Goal: Use online tool/utility: Utilize a website feature to perform a specific function

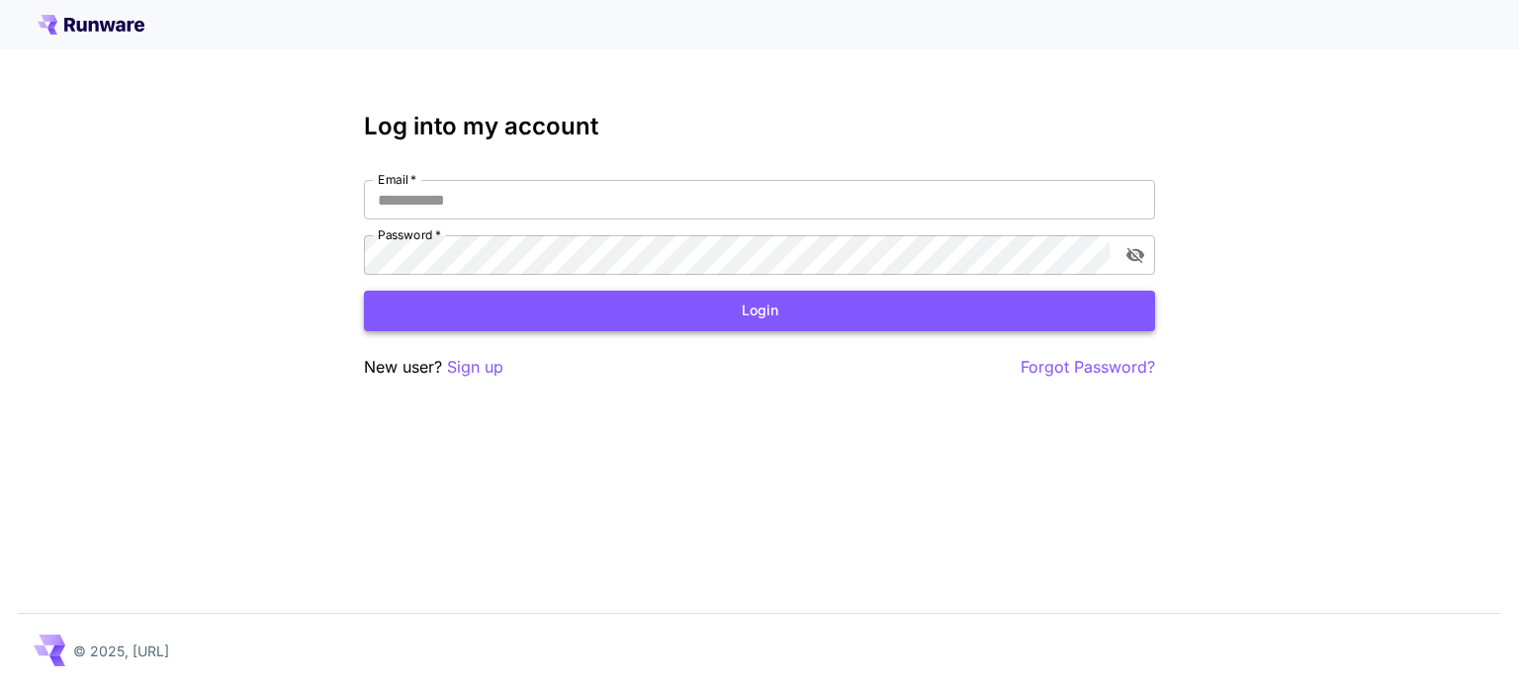
type input "**********"
click at [628, 320] on button "Login" at bounding box center [759, 311] width 791 height 41
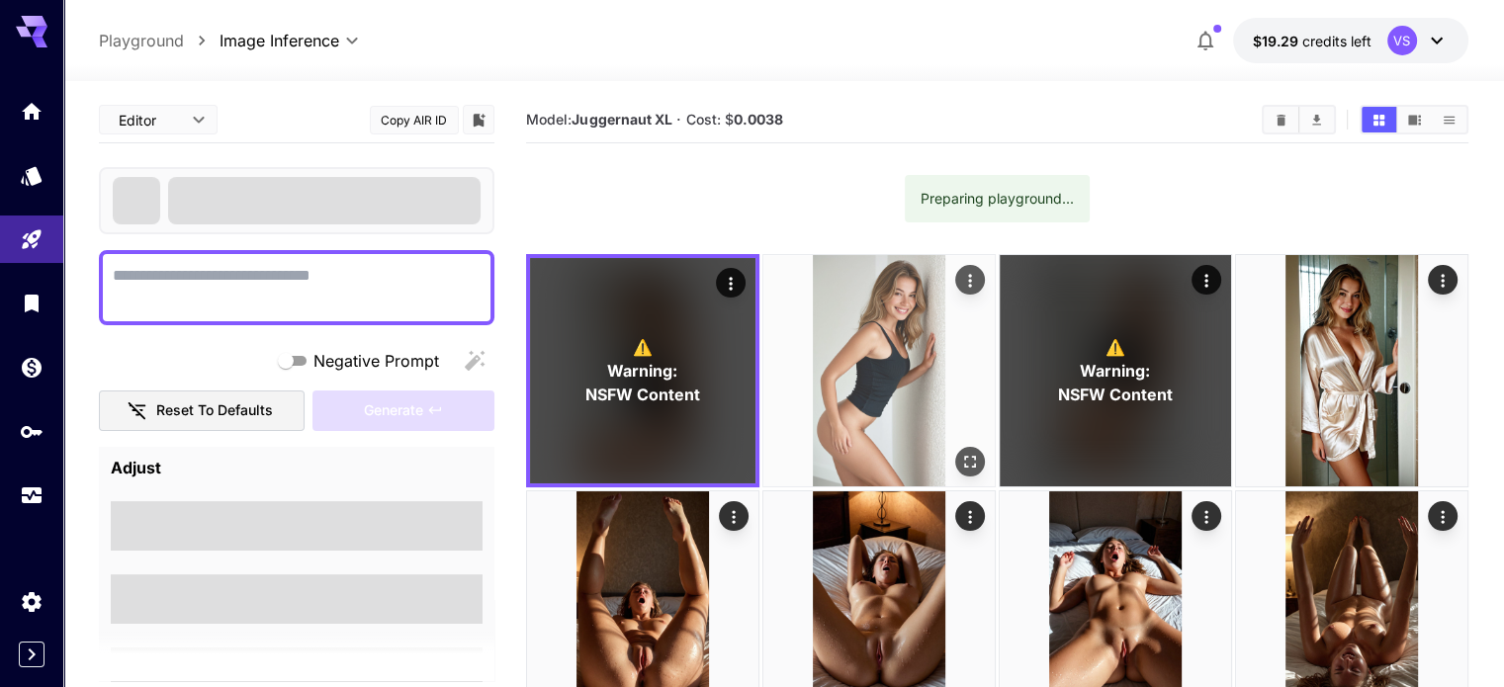
click at [960, 452] on icon "Open in fullscreen" at bounding box center [970, 462] width 20 height 20
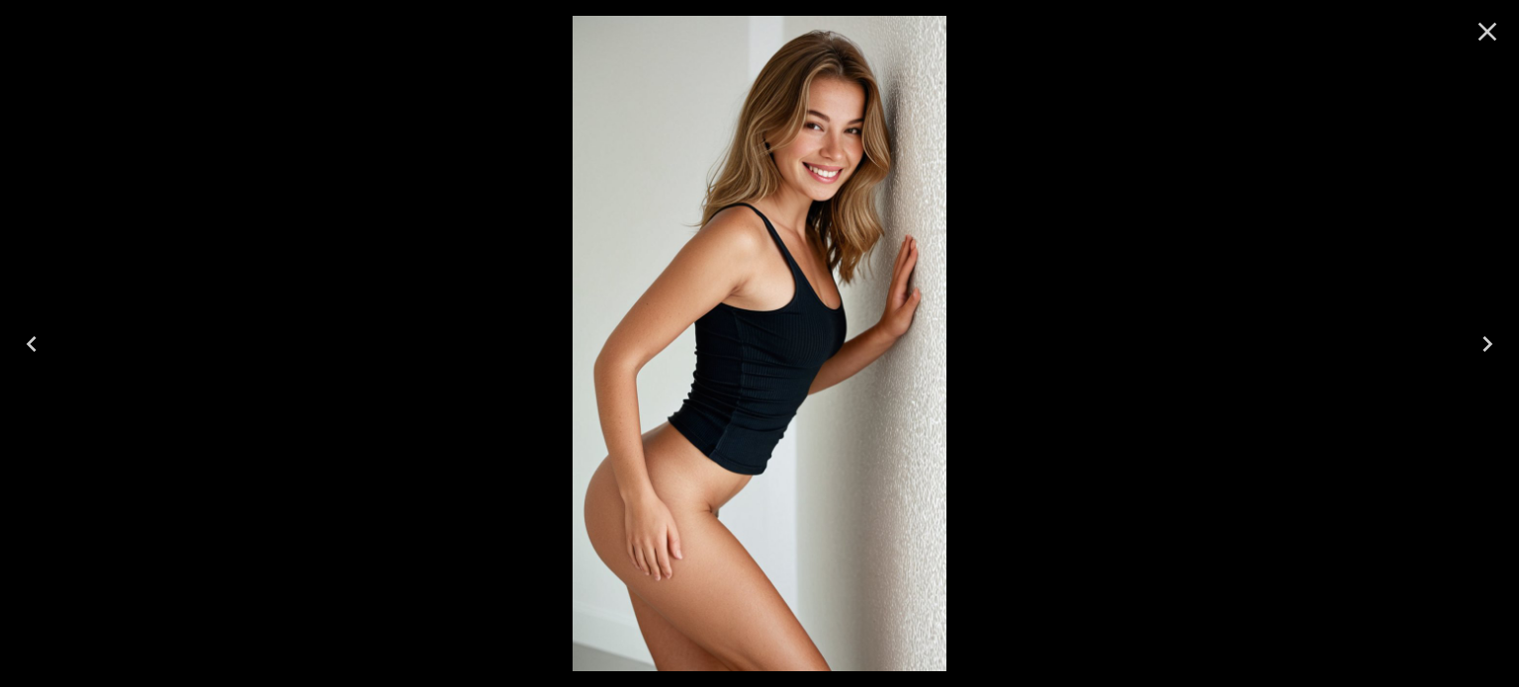
click at [1491, 19] on icon "Close" at bounding box center [1487, 32] width 32 height 32
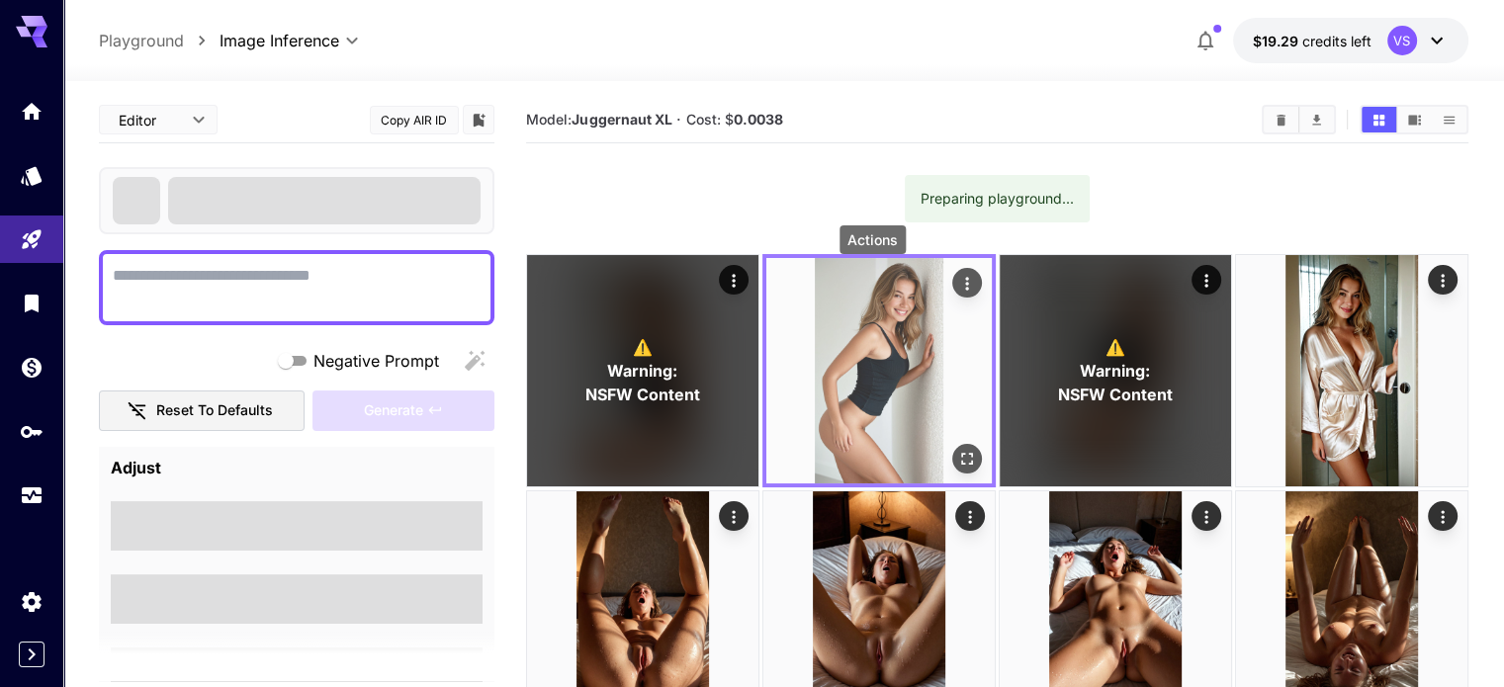
click at [957, 280] on icon "Actions" at bounding box center [967, 284] width 20 height 20
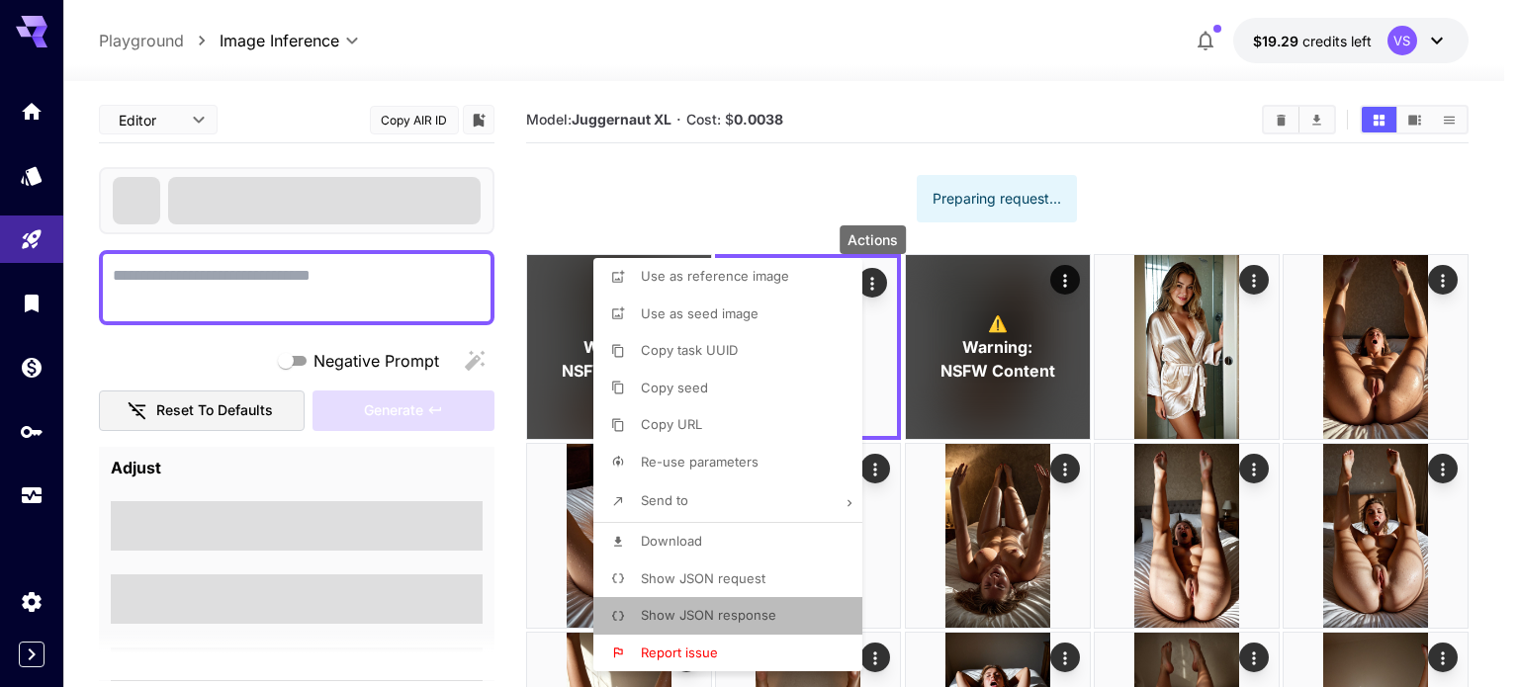
click at [729, 604] on li "Show JSON response" at bounding box center [733, 616] width 281 height 38
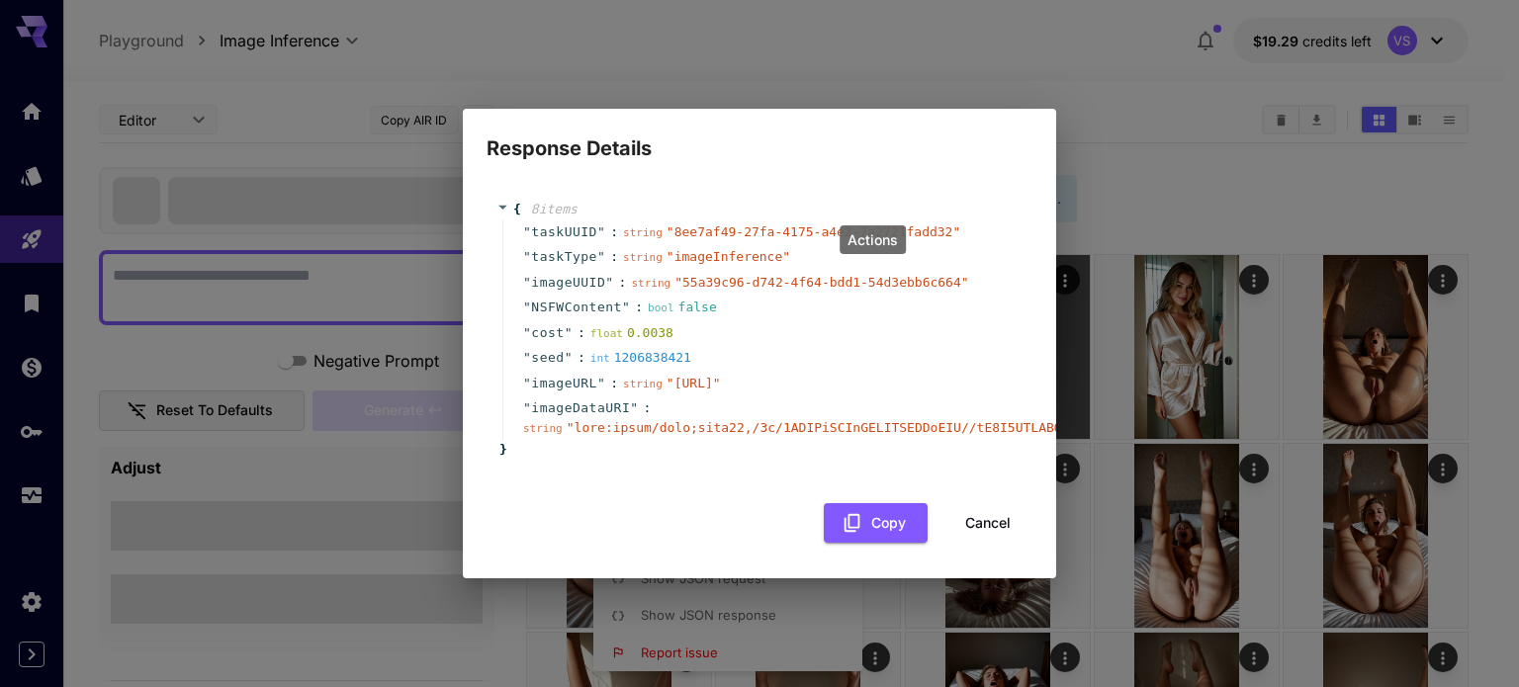
click at [967, 521] on button "Cancel" at bounding box center [987, 523] width 89 height 41
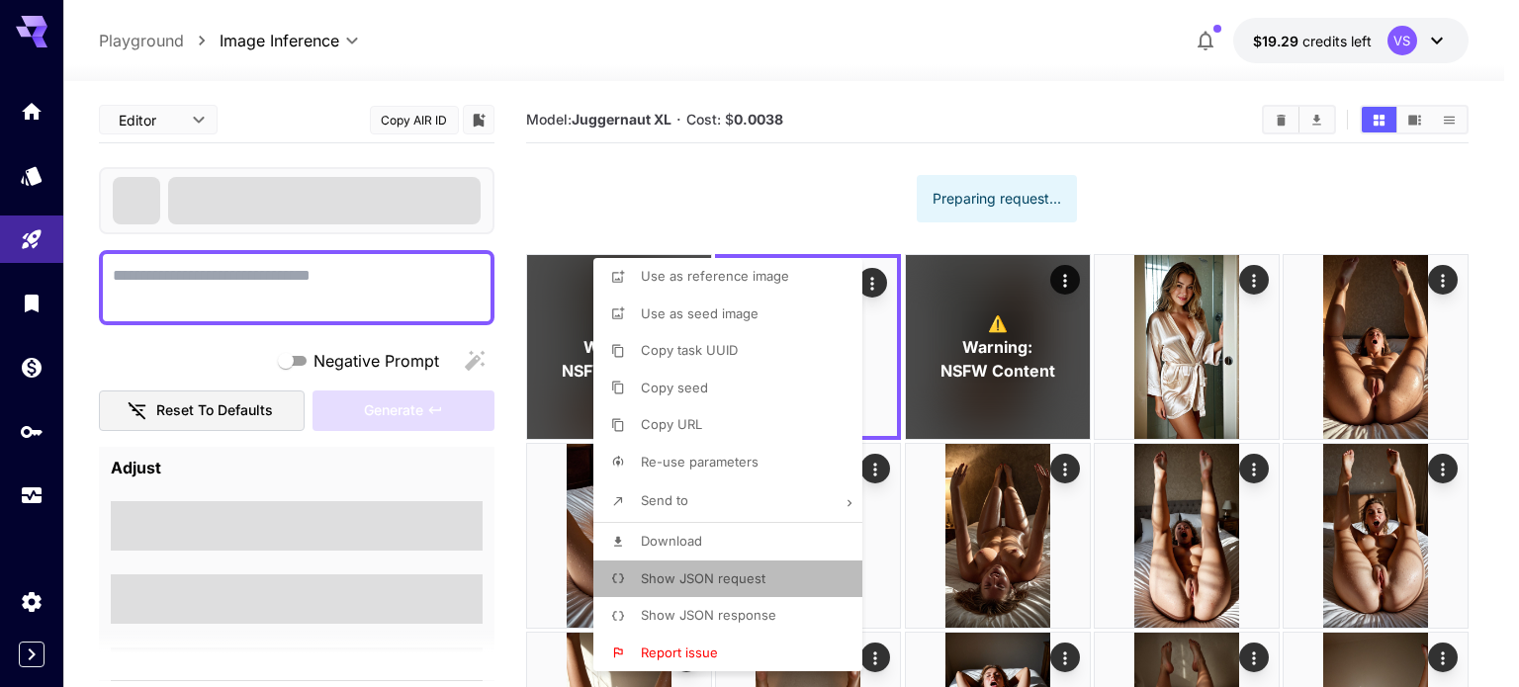
click at [691, 576] on span "Show JSON request" at bounding box center [703, 578] width 125 height 16
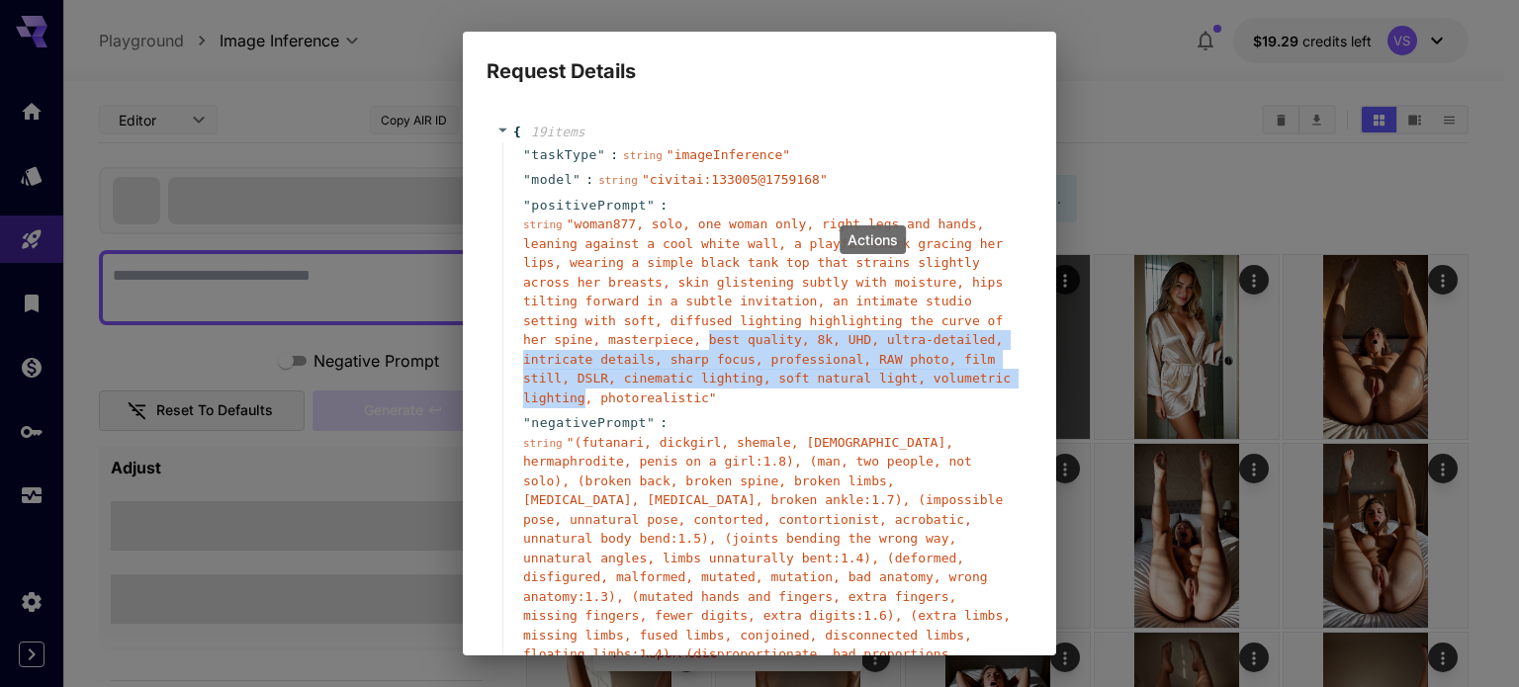
drag, startPoint x: 614, startPoint y: 341, endPoint x: 942, endPoint y: 378, distance: 330.3
click at [942, 378] on span "" woman877, solo, one woman only, right legs and hands, leaning against a cool …" at bounding box center [766, 311] width 487 height 189
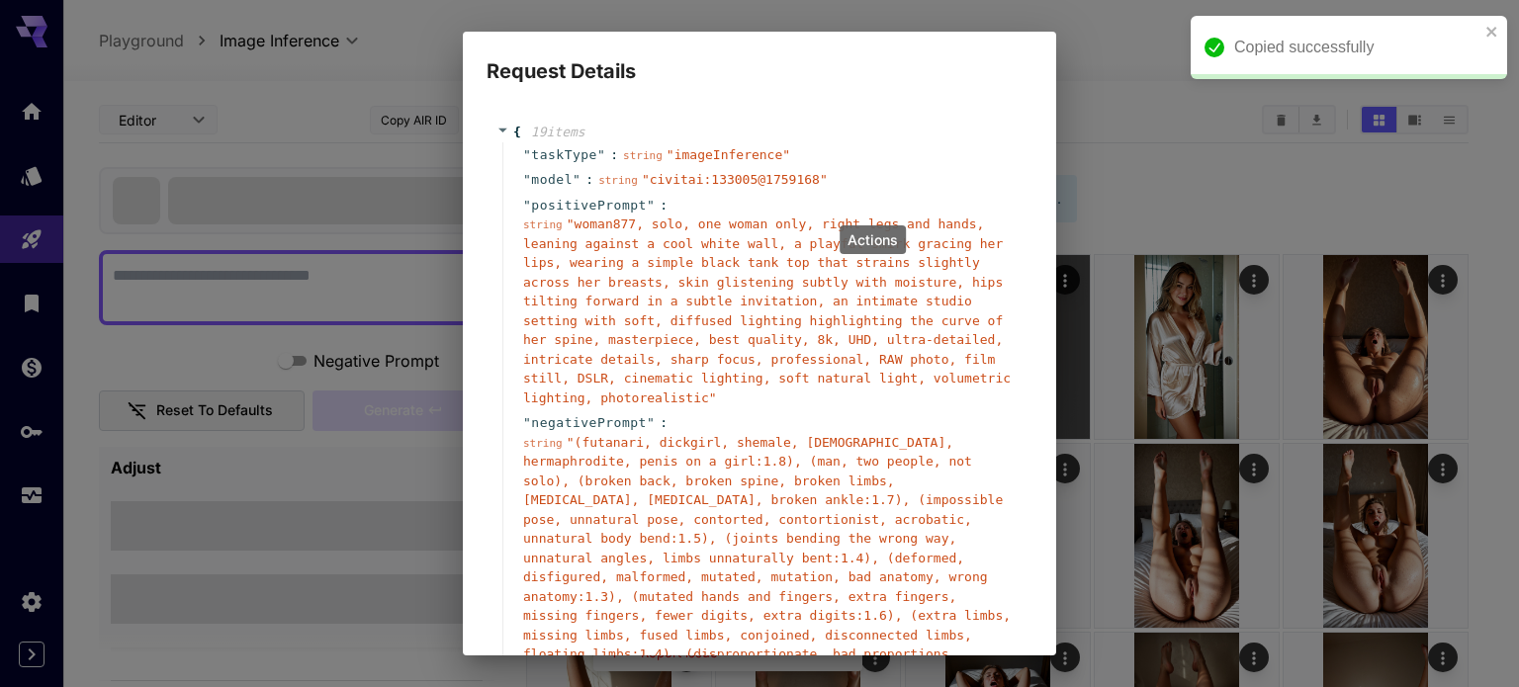
click at [526, 339] on span "" woman877, solo, one woman only, right legs and hands, leaning against a cool …" at bounding box center [766, 311] width 487 height 189
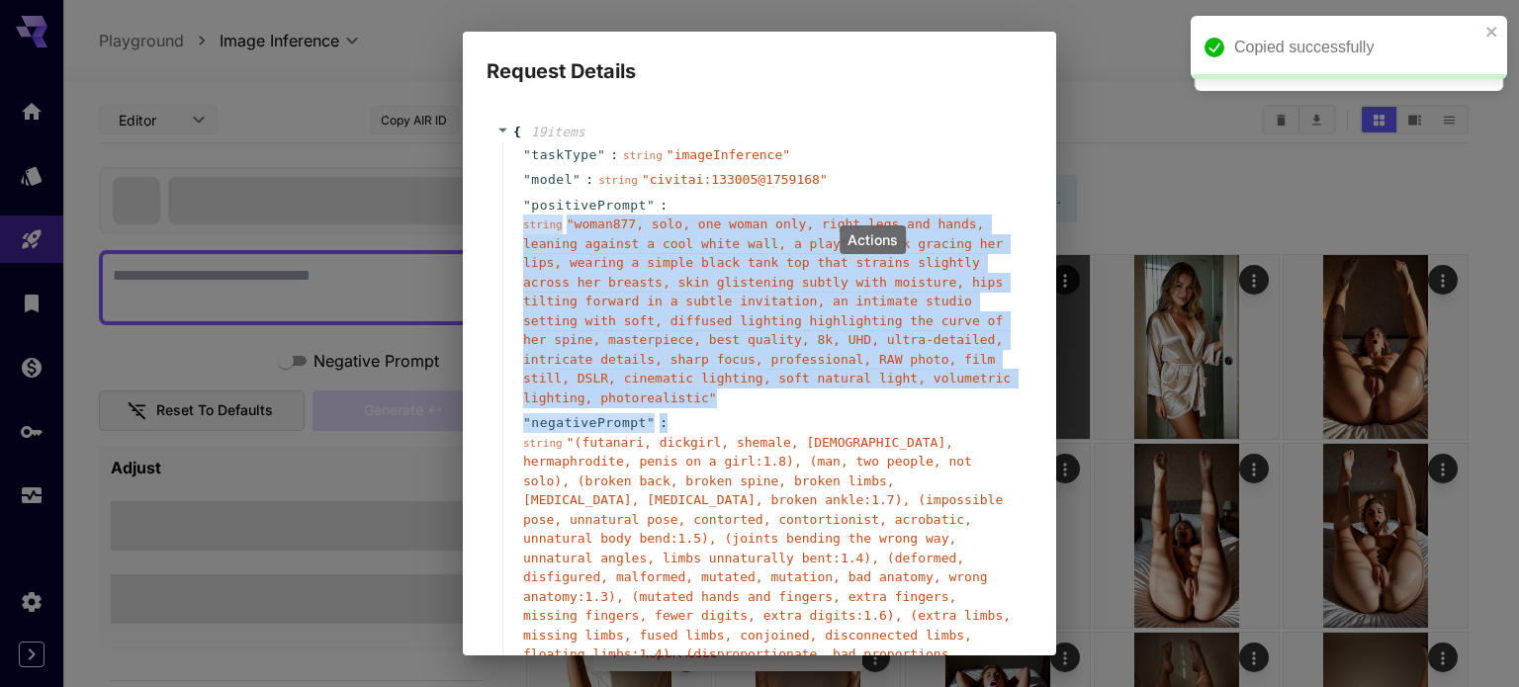
drag, startPoint x: 521, startPoint y: 339, endPoint x: 684, endPoint y: 414, distance: 179.6
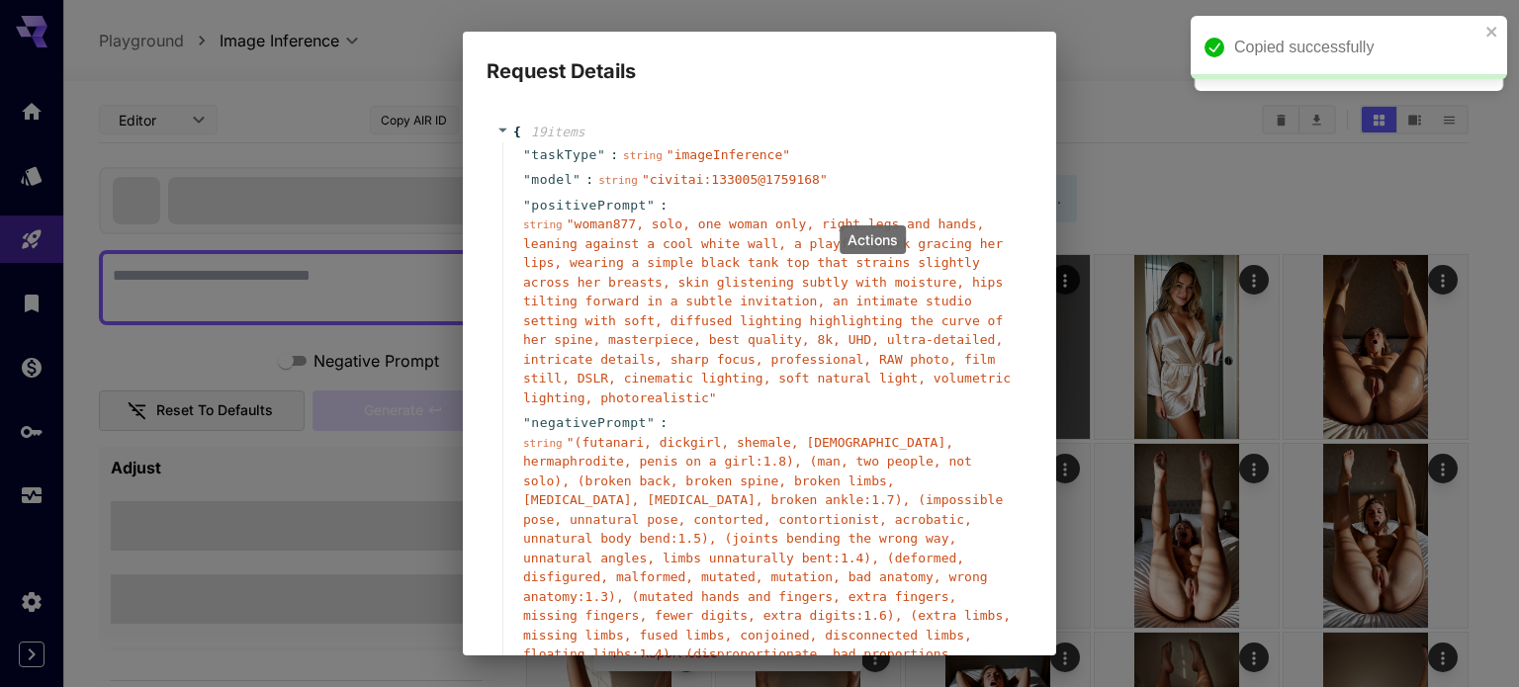
click at [684, 414] on div "" negativePrompt " : string " (futanari, dickgirl, shemale, [DEMOGRAPHIC_DATA],…" at bounding box center [762, 586] width 520 height 353
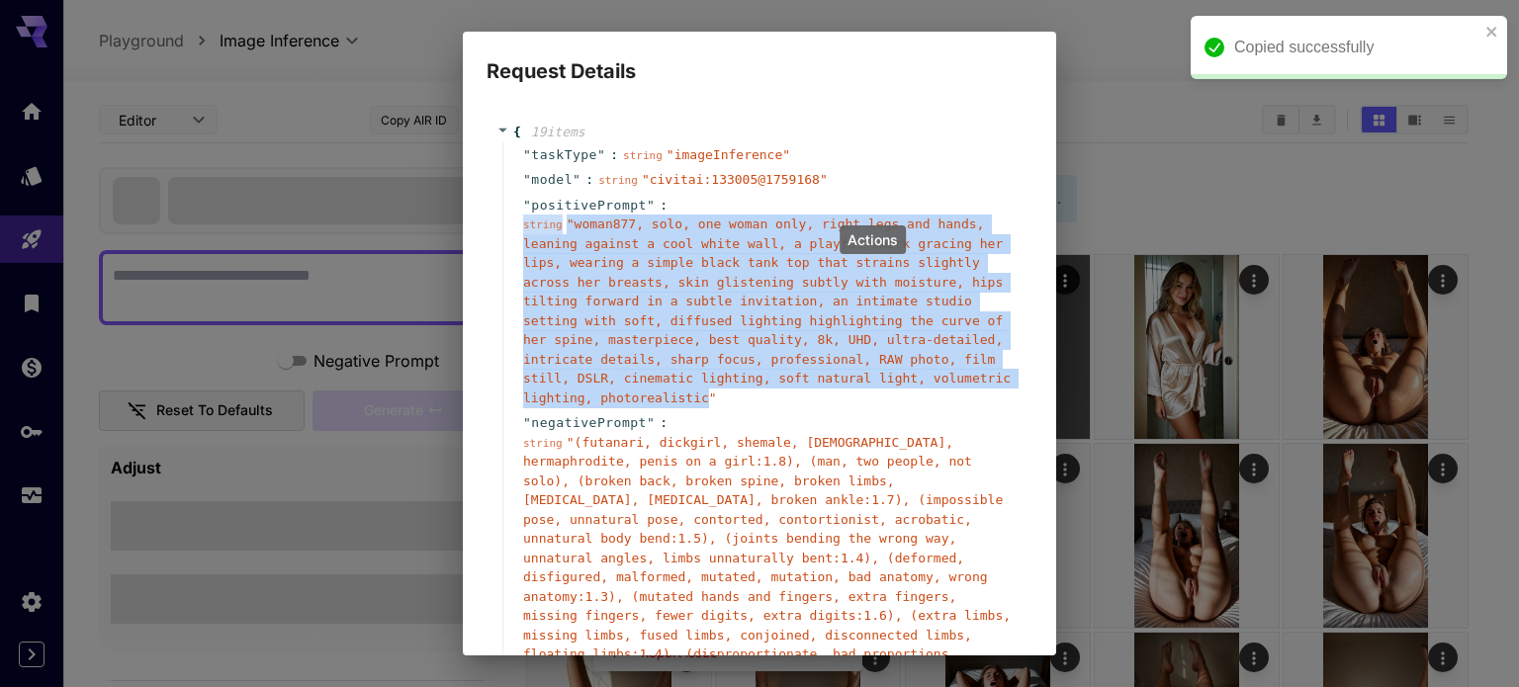
drag, startPoint x: 621, startPoint y: 398, endPoint x: 522, endPoint y: 339, distance: 115.3
click at [522, 339] on div "" positivePrompt " : string " woman877, solo, one woman only, right legs and ha…" at bounding box center [762, 302] width 520 height 218
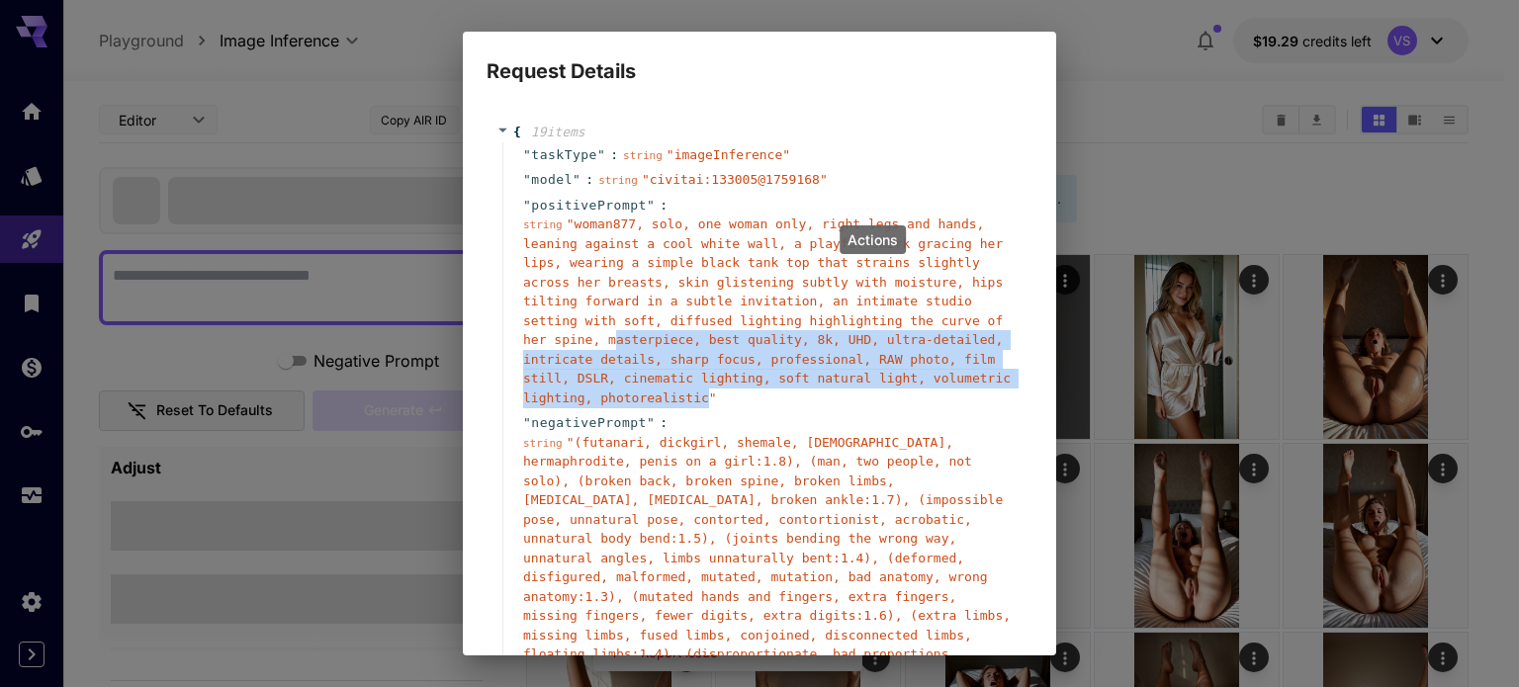
click at [527, 341] on span "" woman877, solo, one woman only, right legs and hands, leaning against a cool …" at bounding box center [766, 311] width 487 height 189
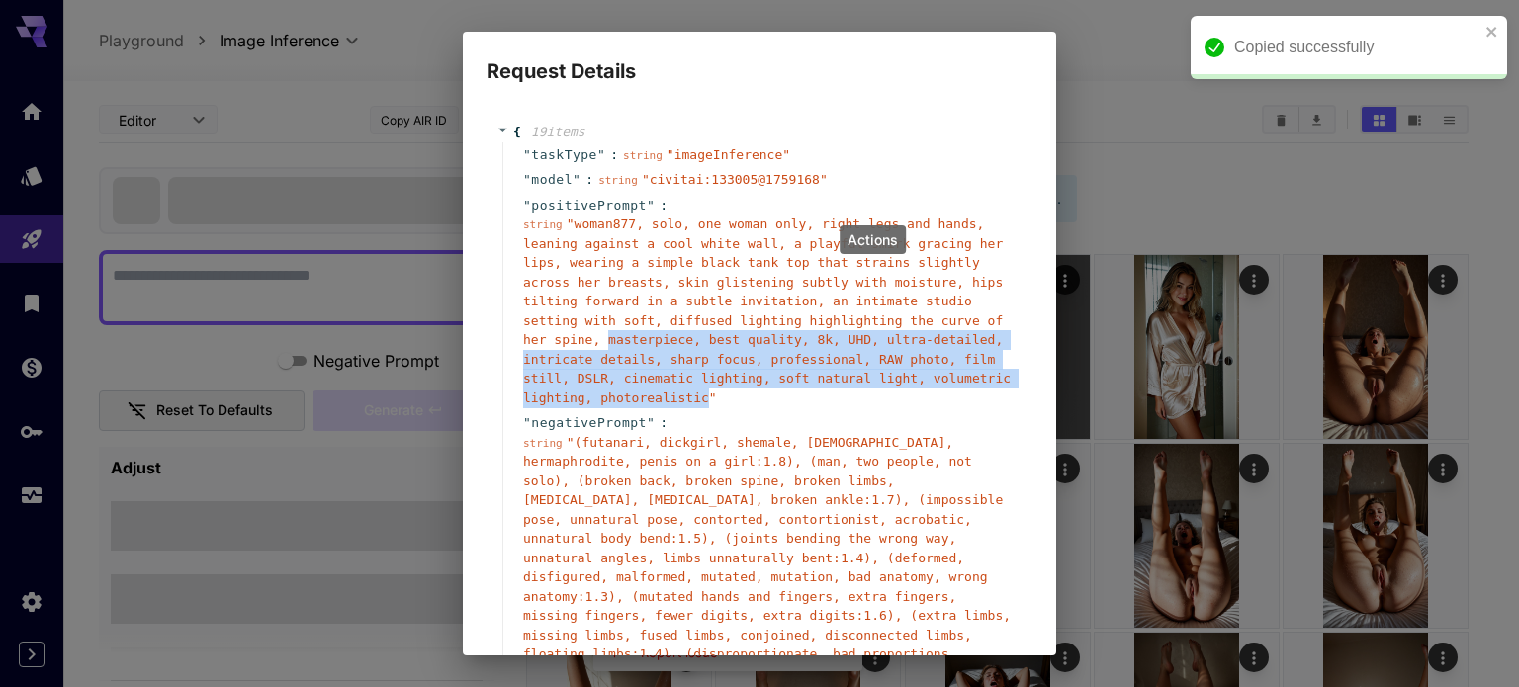
copy span "masterpiece, best quality, 8k, UHD, ultra-detailed, intricate details, sharp fo…"
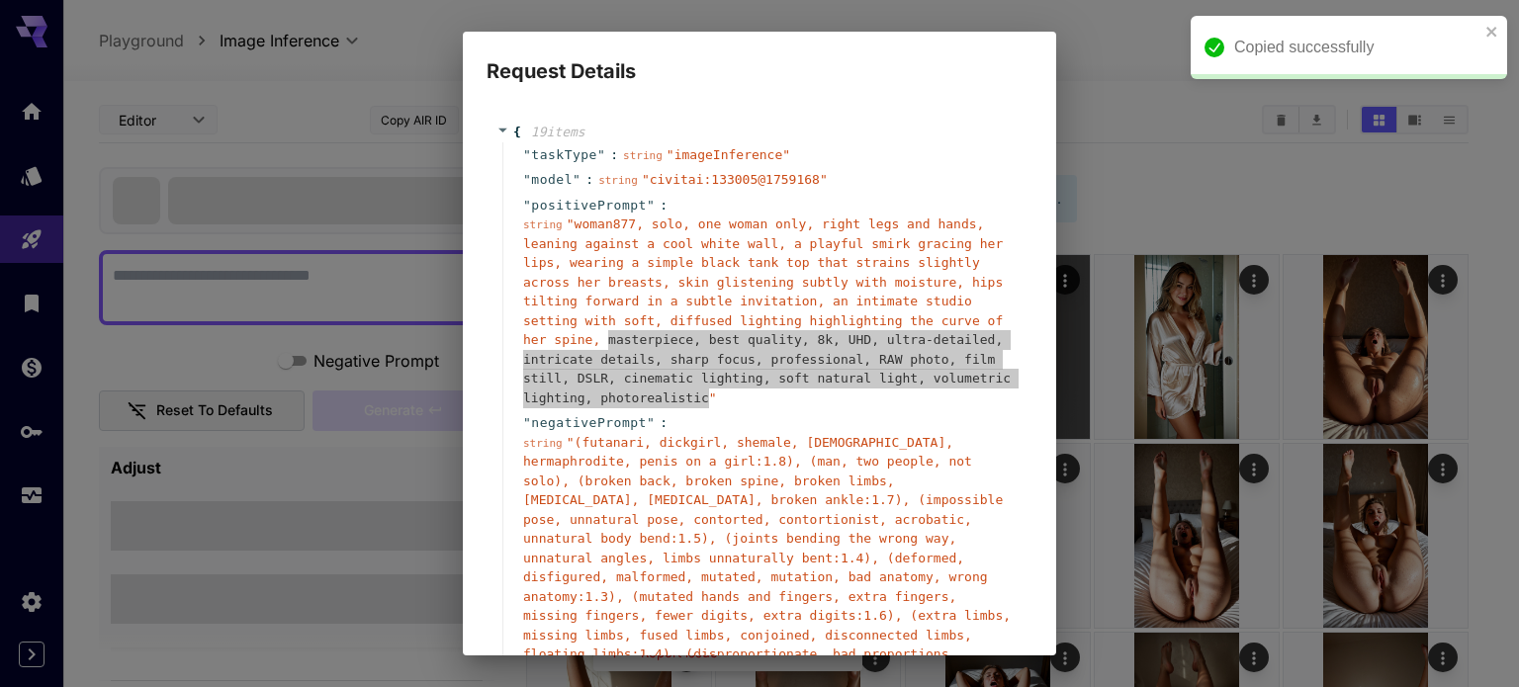
type textarea "**********"
